Goal: Navigation & Orientation: Find specific page/section

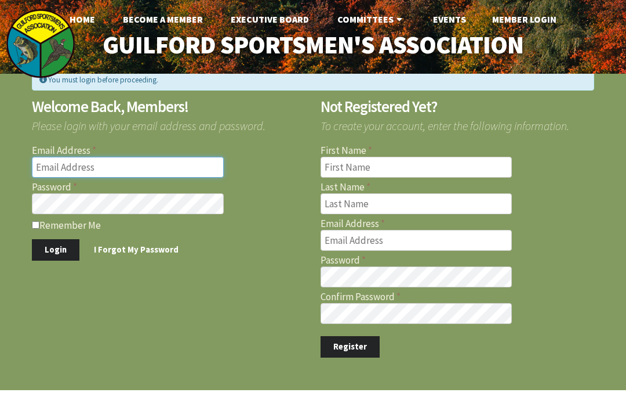
type input "briank7212@gmail.com"
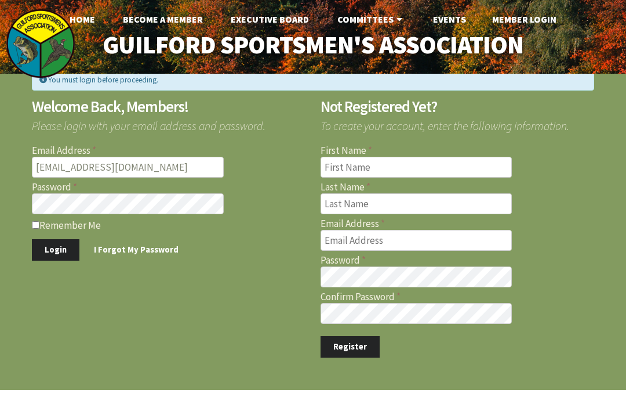
click at [55, 249] on button "Login" at bounding box center [56, 249] width 48 height 21
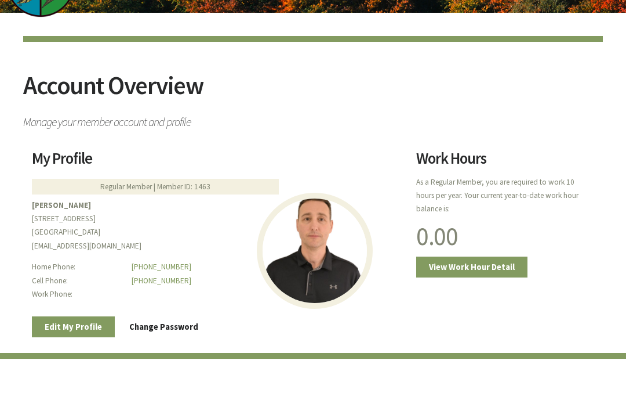
scroll to position [75, 0]
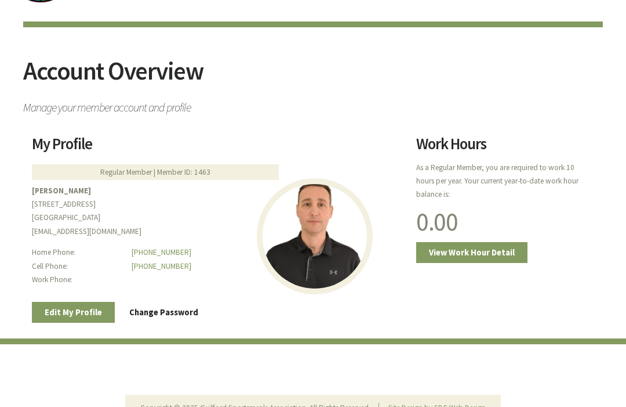
click at [498, 251] on link "View Work Hour Detail" at bounding box center [471, 252] width 111 height 21
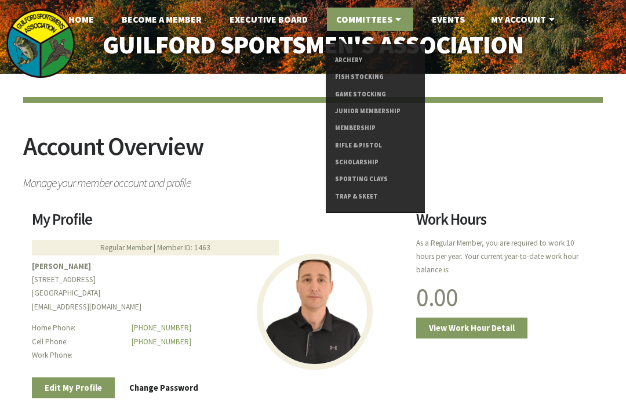
click at [373, 180] on link "Sporting Clays" at bounding box center [375, 179] width 81 height 17
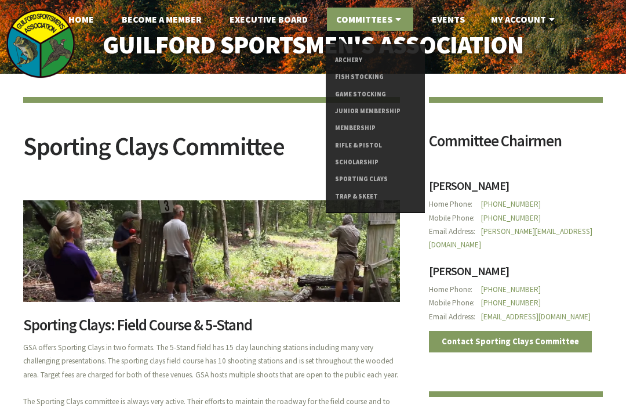
click at [365, 195] on link "Trap & Skeet" at bounding box center [375, 196] width 81 height 17
